Goal: Find specific page/section: Find specific page/section

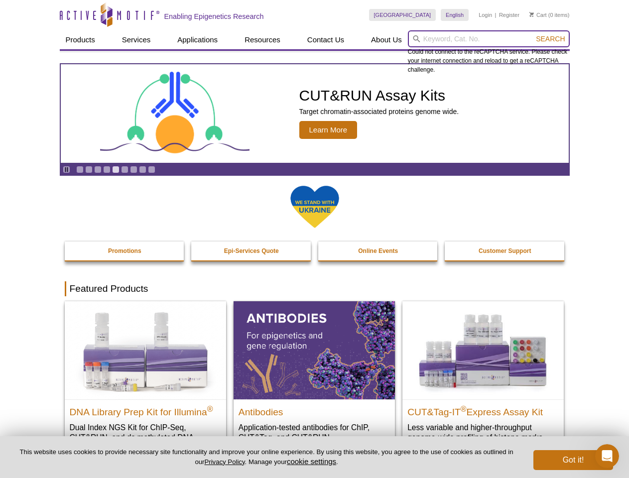
click at [488, 39] on input "search" at bounding box center [489, 38] width 162 height 17
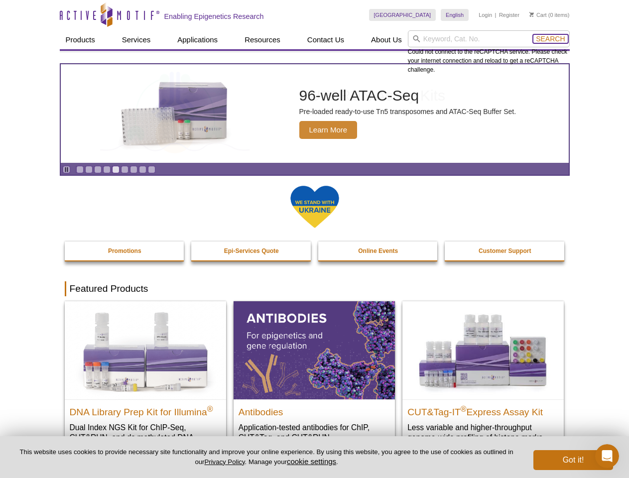
click at [550, 39] on span "Search" at bounding box center [550, 39] width 29 height 8
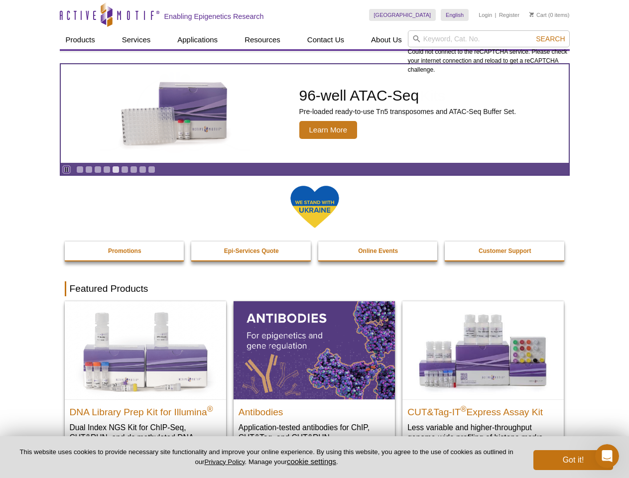
click at [66, 169] on icon "Pause" at bounding box center [66, 169] width 6 height 6
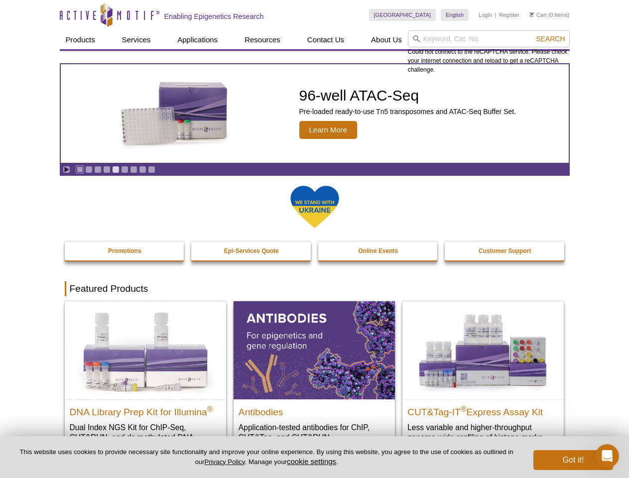
click at [80, 169] on link "Go to slide 1" at bounding box center [79, 169] width 7 height 7
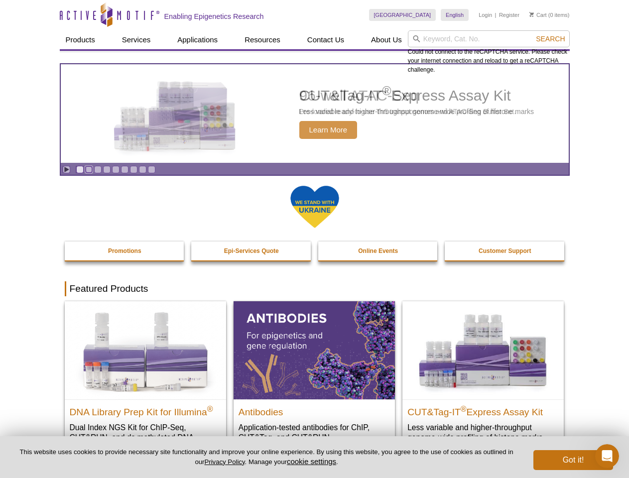
click at [89, 169] on link "Go to slide 2" at bounding box center [88, 169] width 7 height 7
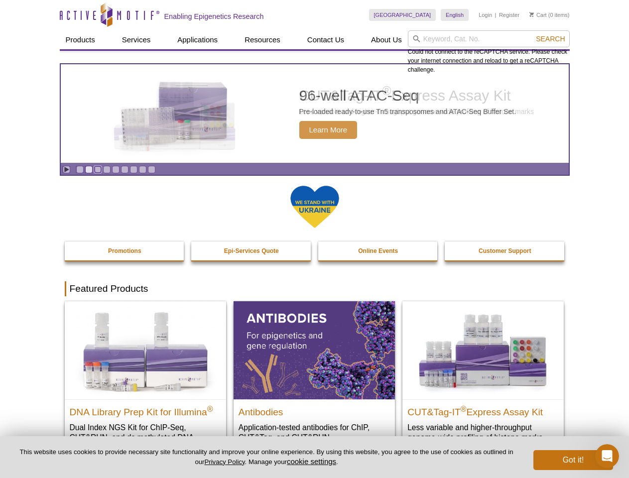
click at [98, 169] on link "Go to slide 3" at bounding box center [97, 169] width 7 height 7
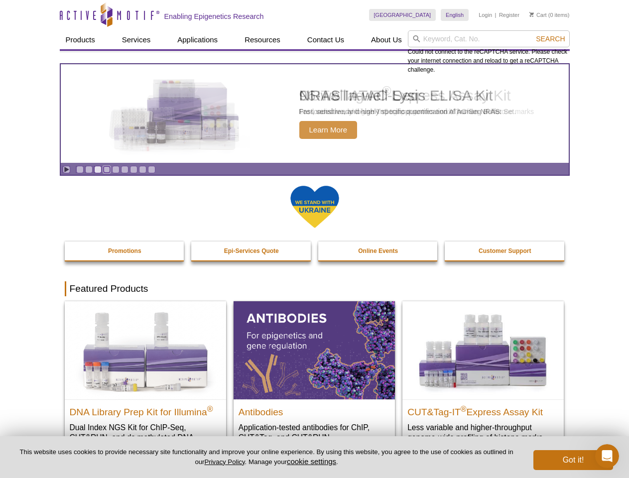
click at [107, 169] on link "Go to slide 4" at bounding box center [106, 169] width 7 height 7
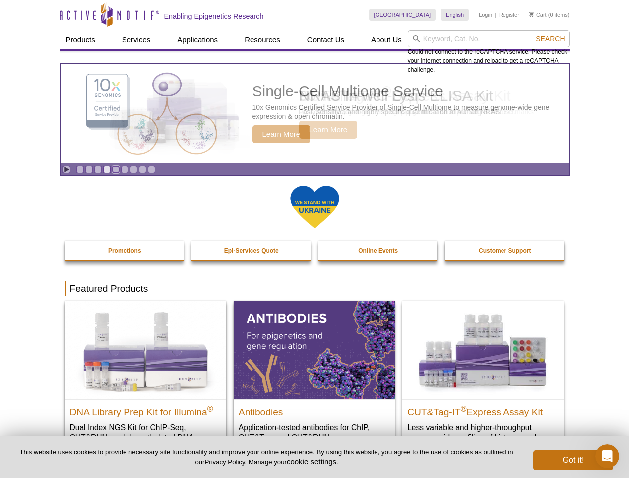
click at [115, 169] on link "Go to slide 5" at bounding box center [115, 169] width 7 height 7
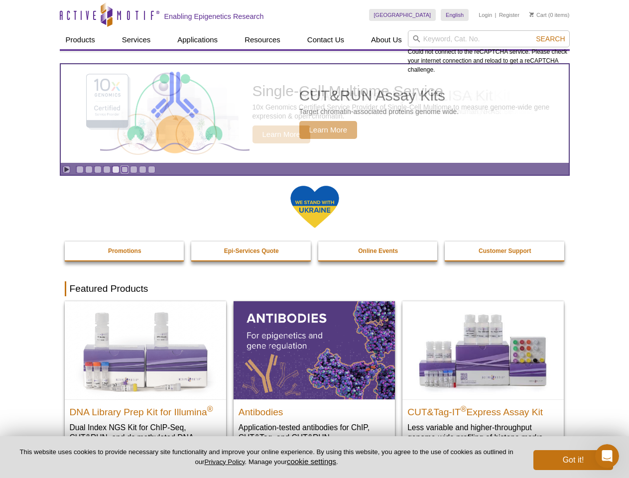
click at [124, 169] on link "Go to slide 6" at bounding box center [124, 169] width 7 height 7
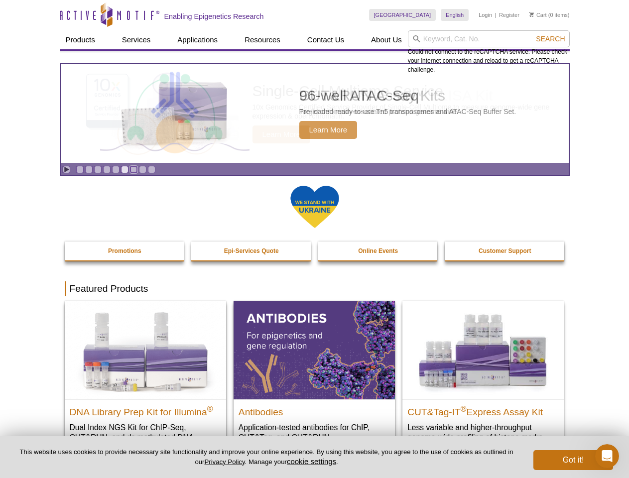
click at [133, 169] on link "Go to slide 7" at bounding box center [133, 169] width 7 height 7
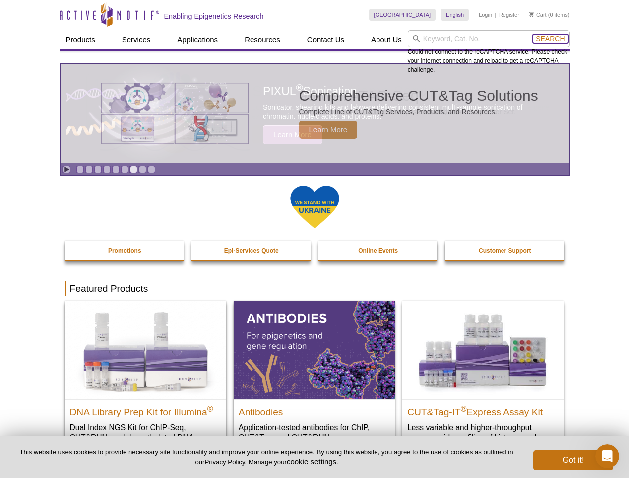
click at [550, 39] on span "Search" at bounding box center [550, 39] width 29 height 8
